Goal: Information Seeking & Learning: Find specific fact

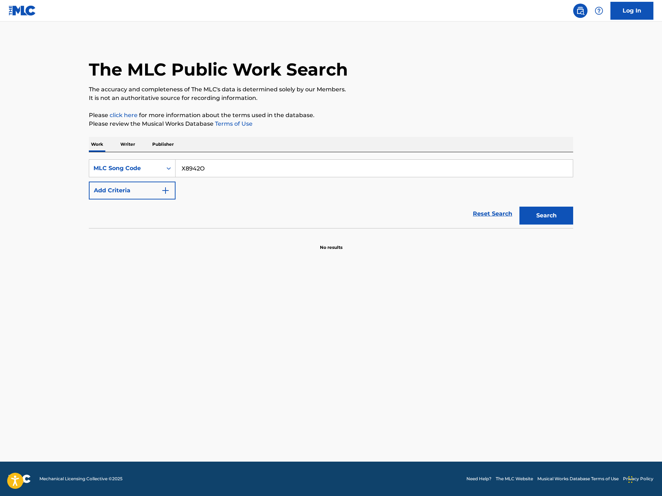
click at [274, 167] on input "X8942O" at bounding box center [374, 168] width 397 height 17
paste input "AVA5IM"
type input "AVA5IM"
click at [527, 212] on button "Search" at bounding box center [547, 216] width 54 height 18
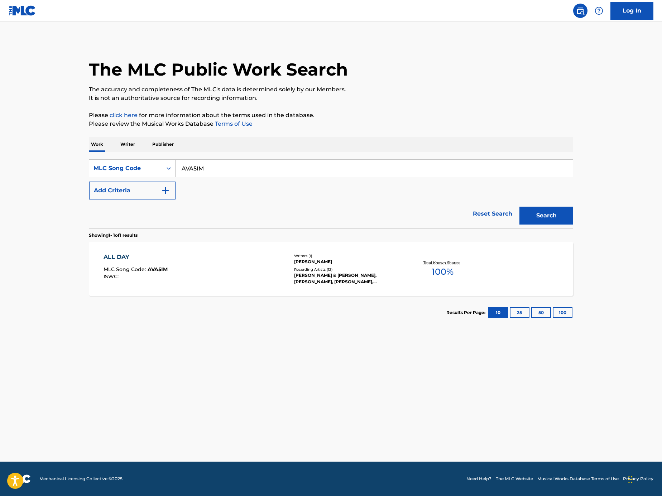
click at [225, 272] on div "ALL DAY MLC Song Code : AVA5IM ISWC :" at bounding box center [196, 269] width 184 height 32
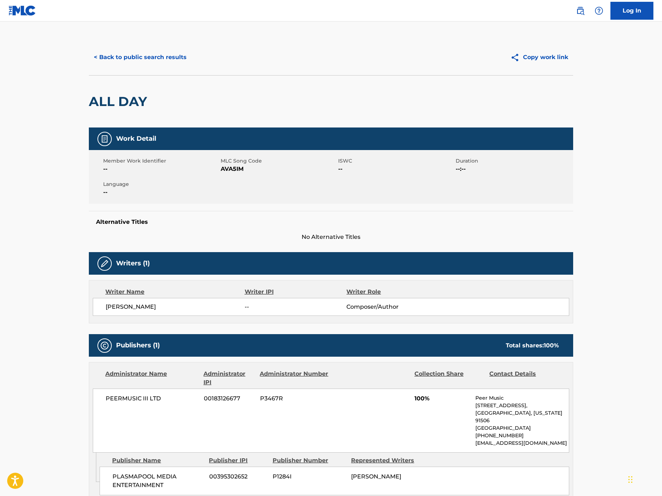
click at [116, 59] on button "< Back to public search results" at bounding box center [140, 57] width 103 height 18
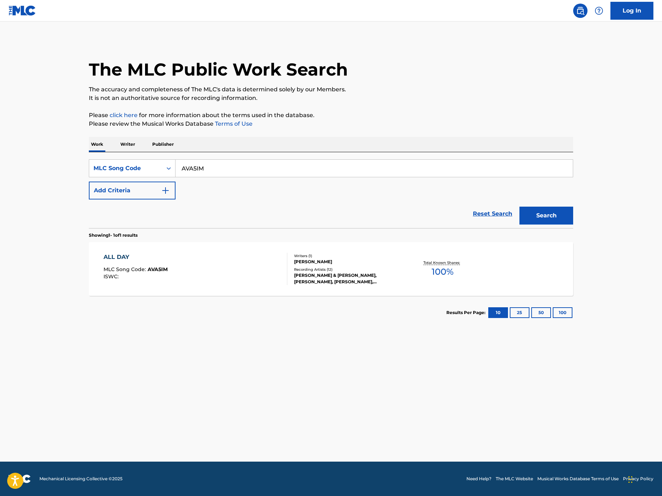
click at [228, 173] on input "AVA5IM" at bounding box center [374, 168] width 397 height 17
paste input "CPSS"
type input "AVCPSS"
click at [533, 209] on button "Search" at bounding box center [547, 216] width 54 height 18
click at [262, 263] on div "ALL DAY MLC Song Code : AVCPSS ISWC : T9262190385" at bounding box center [196, 269] width 184 height 32
